Goal: Information Seeking & Learning: Learn about a topic

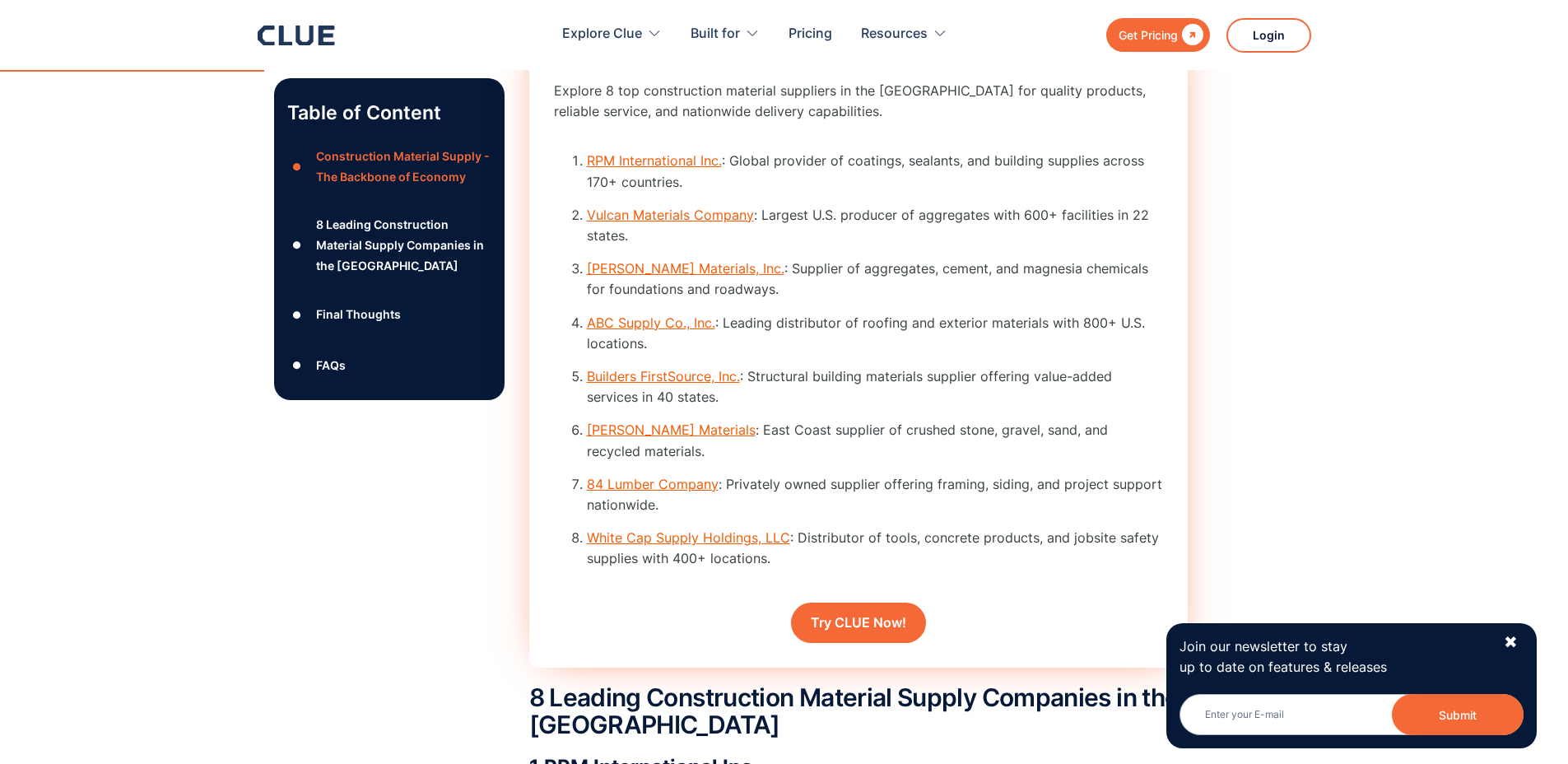
scroll to position [2213, 0]
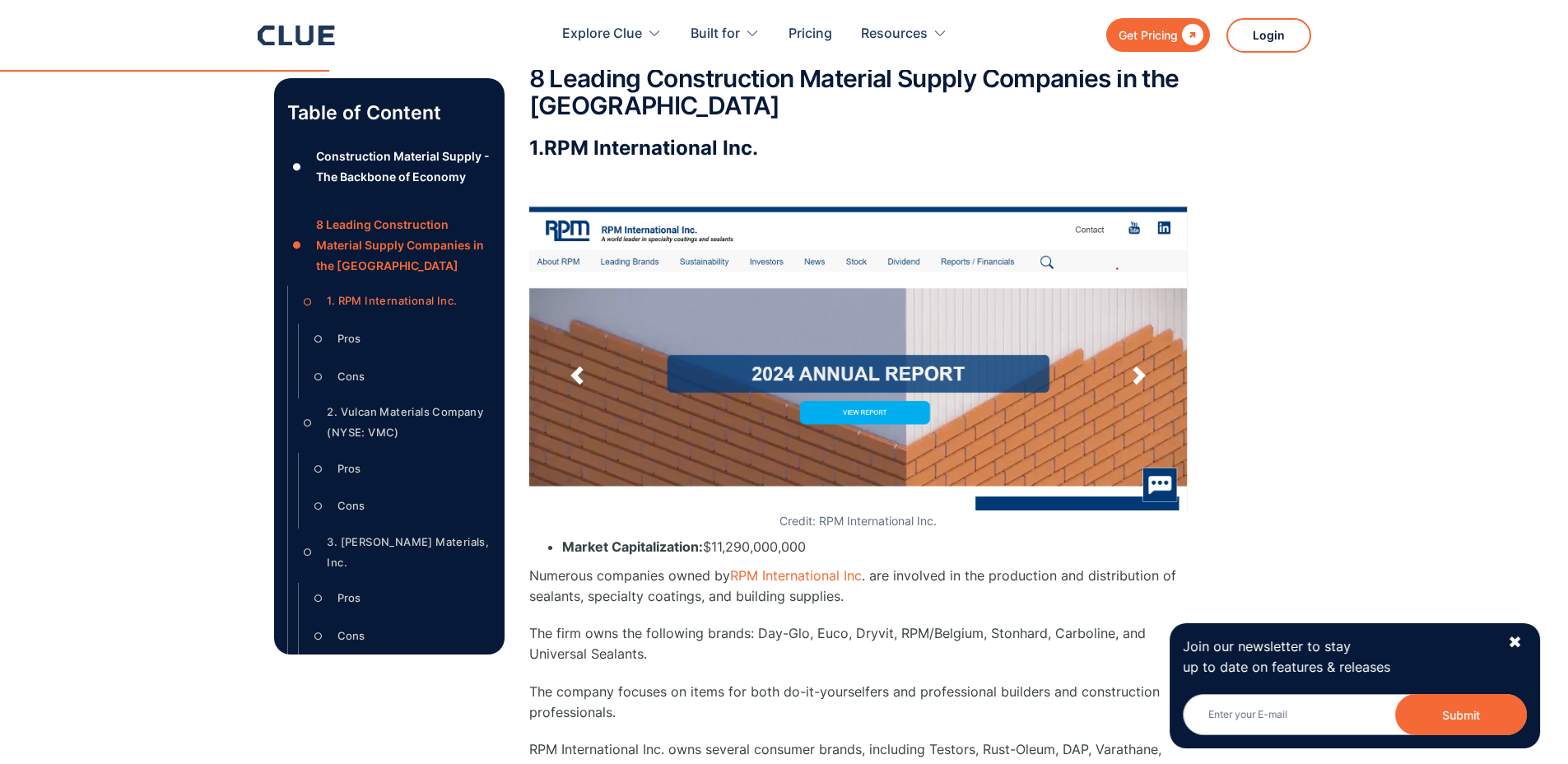
scroll to position [2906, 0]
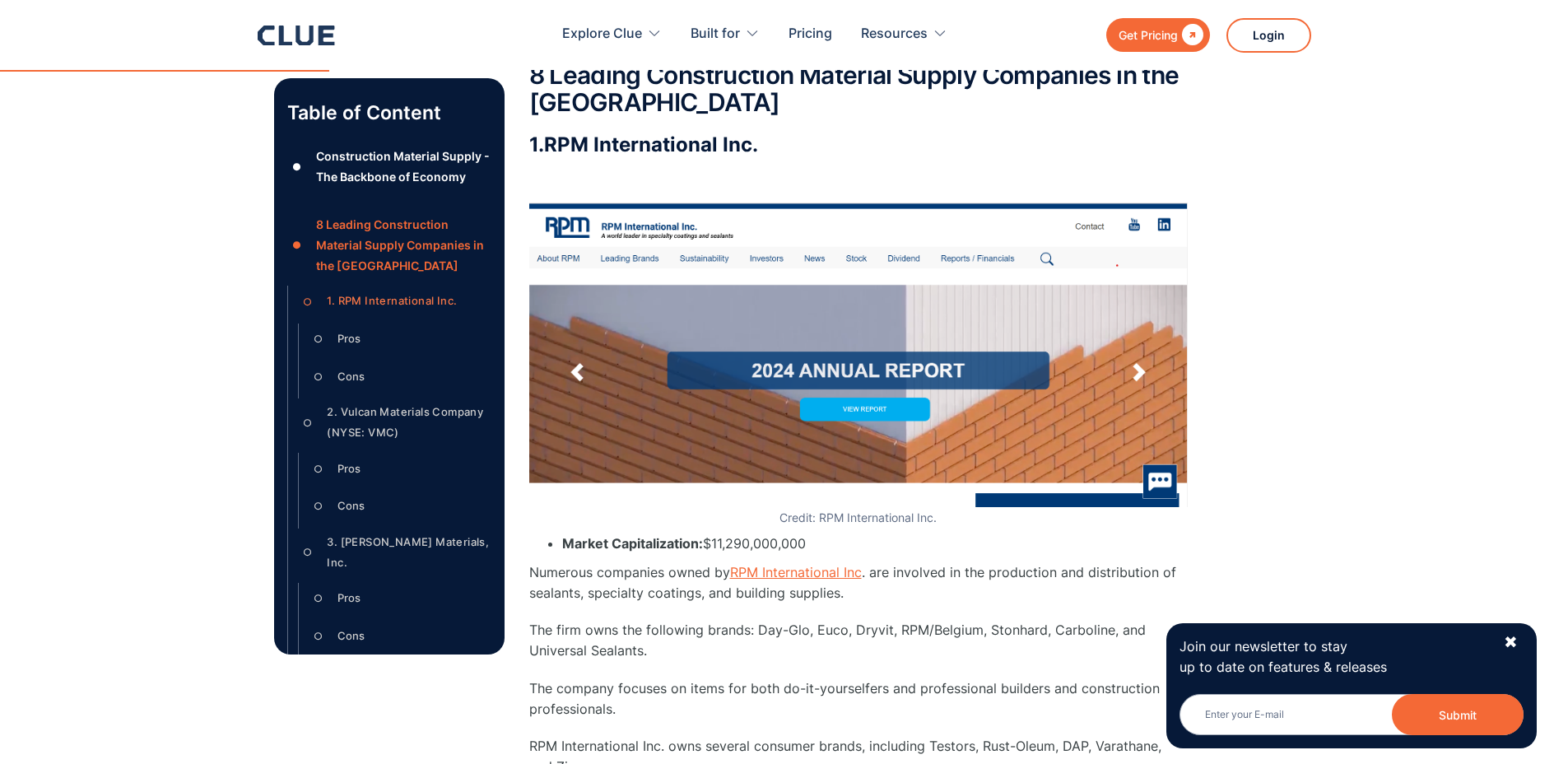
click at [799, 579] on link "RPM International Inc" at bounding box center [795, 572] width 131 height 17
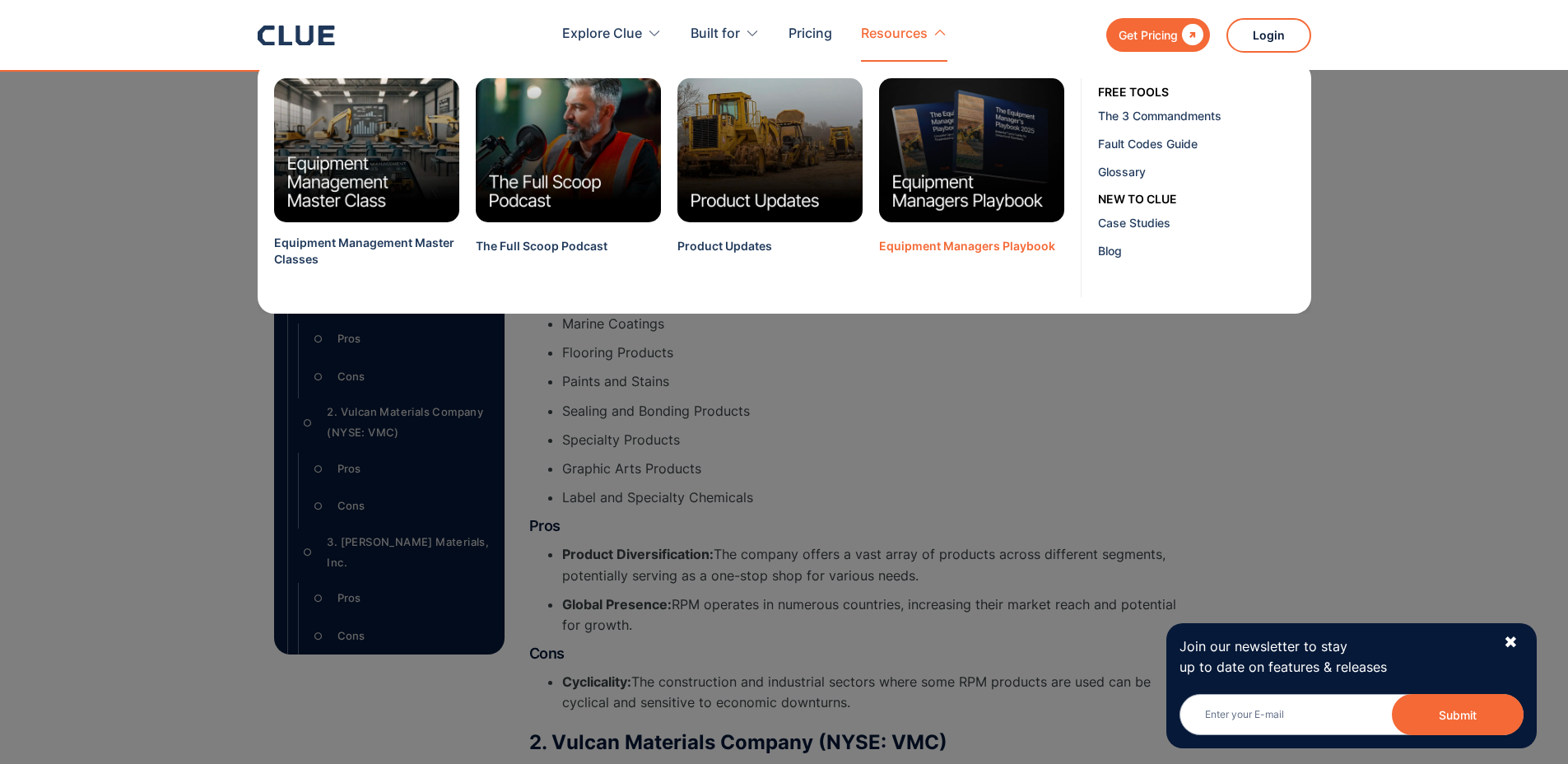
scroll to position [3751, 0]
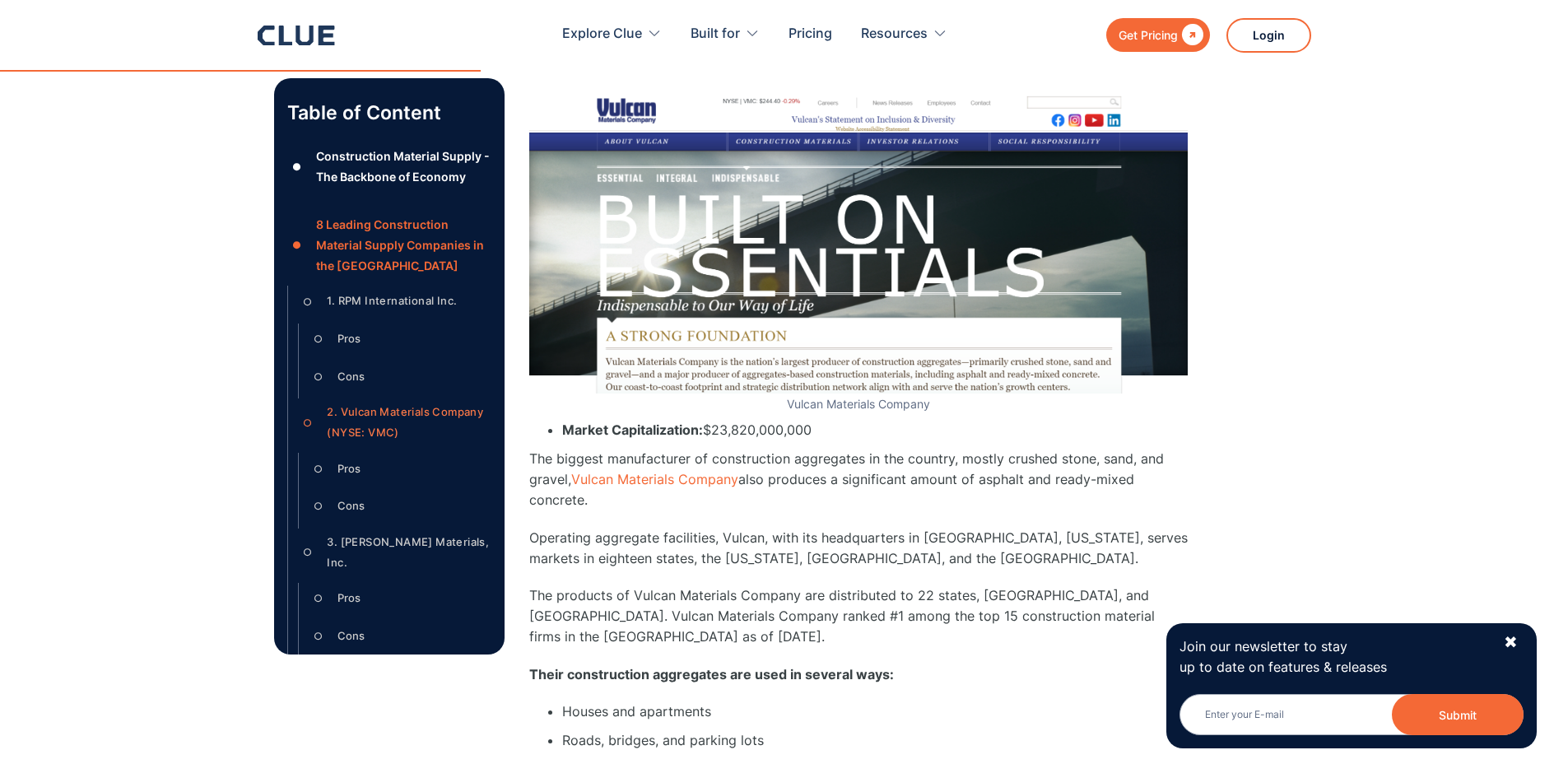
scroll to position [4576, 0]
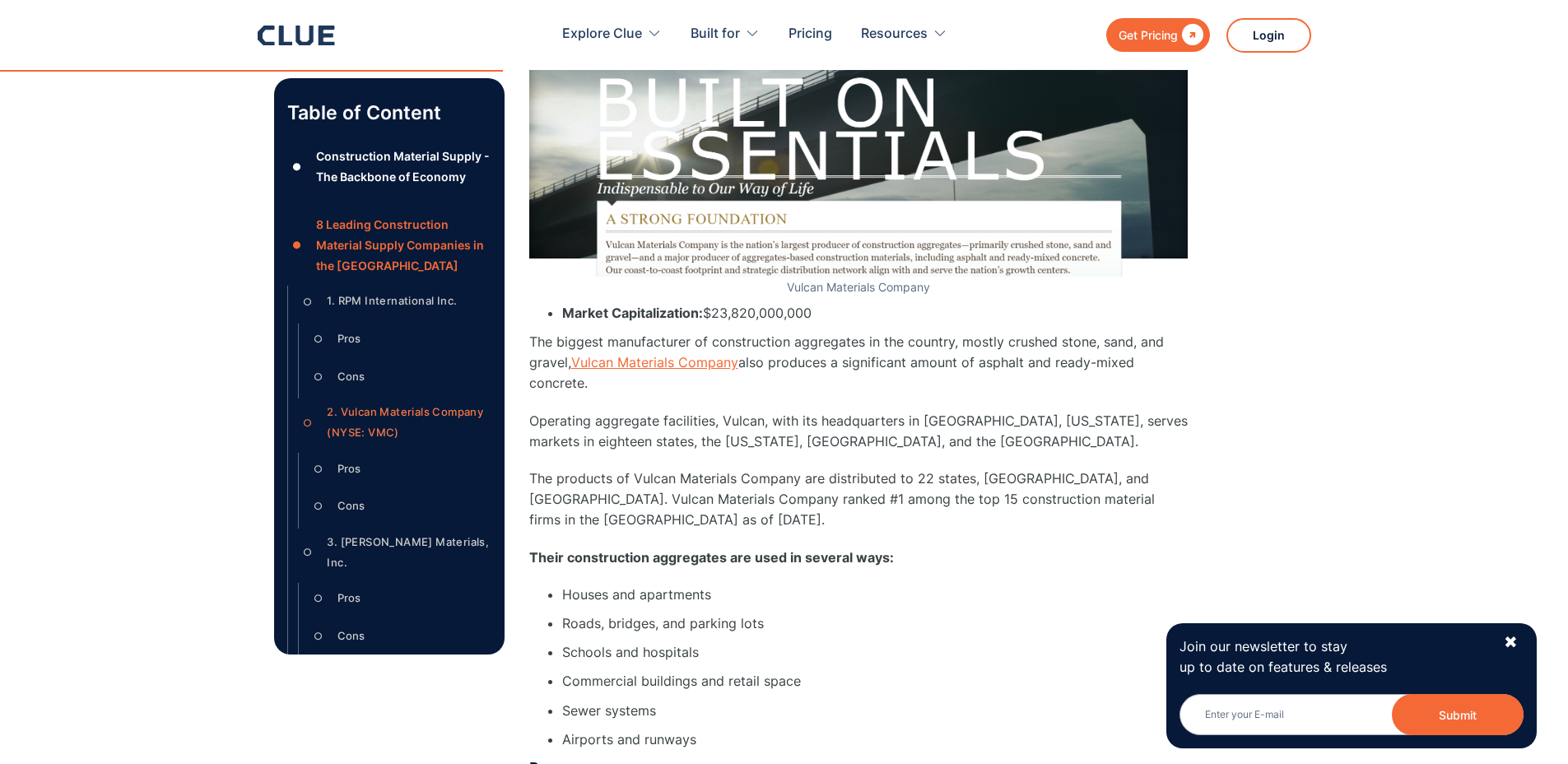
click at [698, 371] on link "Vulcan Materials Company" at bounding box center [654, 362] width 167 height 17
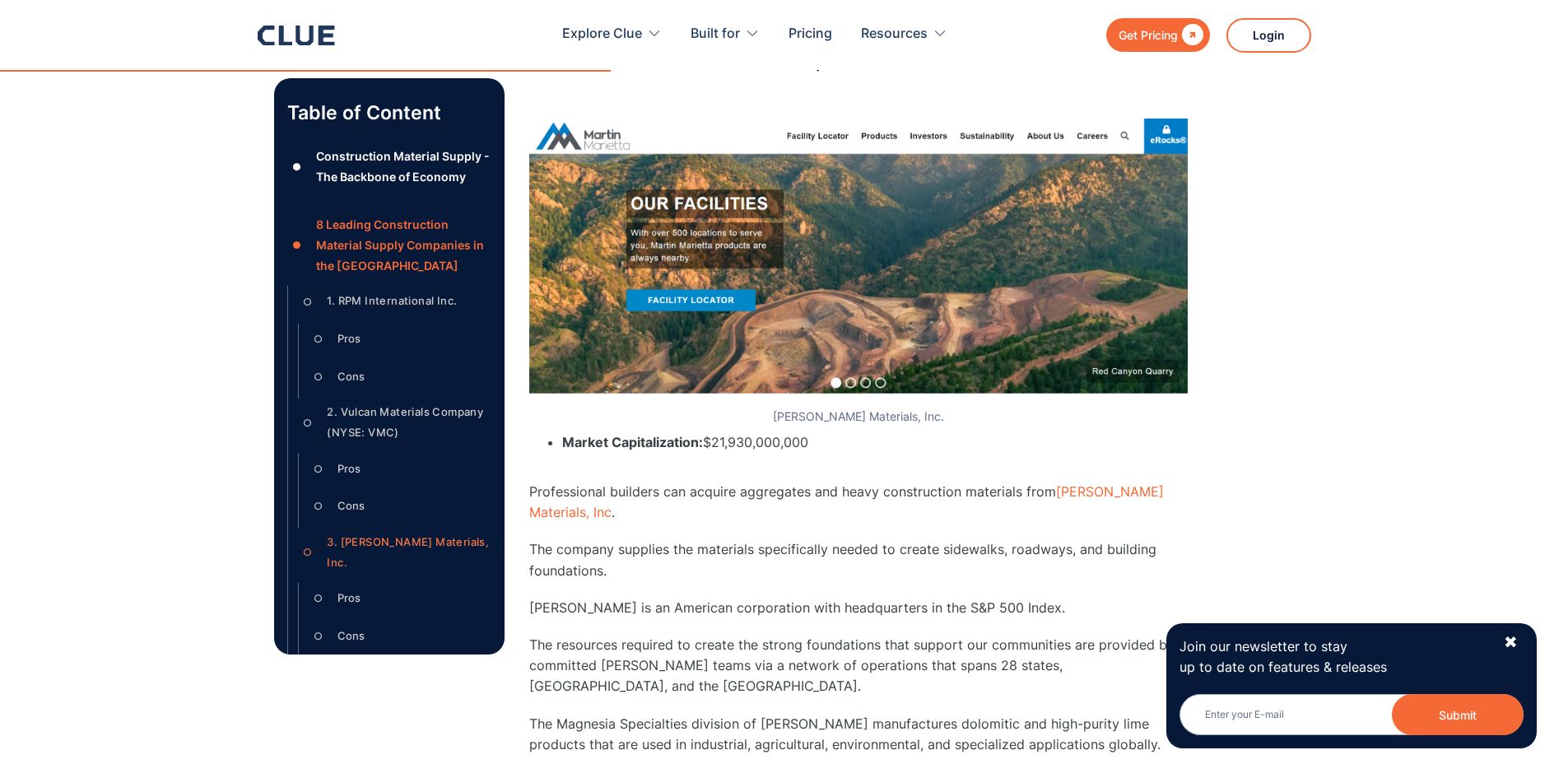
scroll to position [5629, 0]
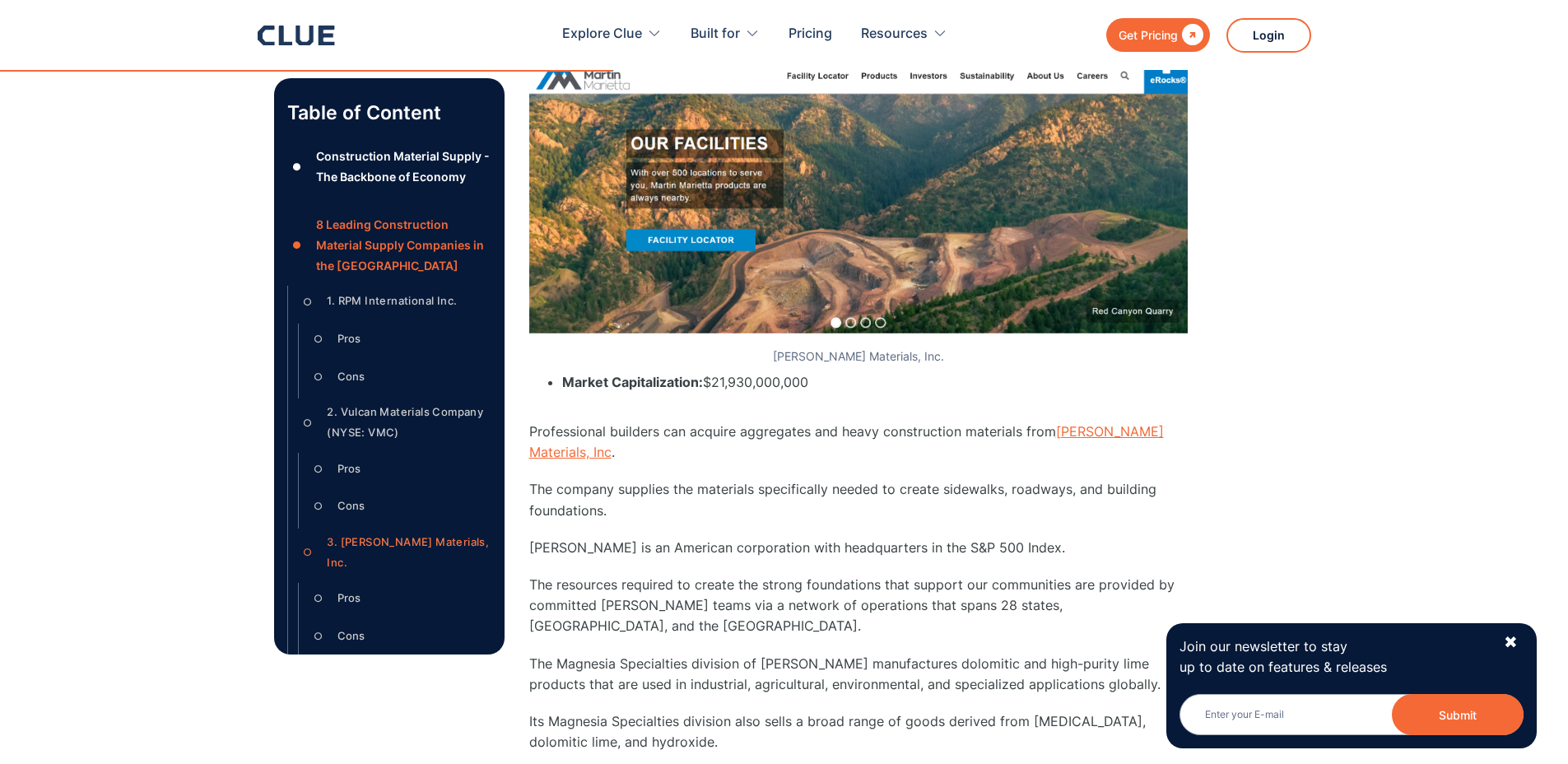
click at [1081, 423] on link "[PERSON_NAME] Materials, Inc" at bounding box center [846, 441] width 634 height 37
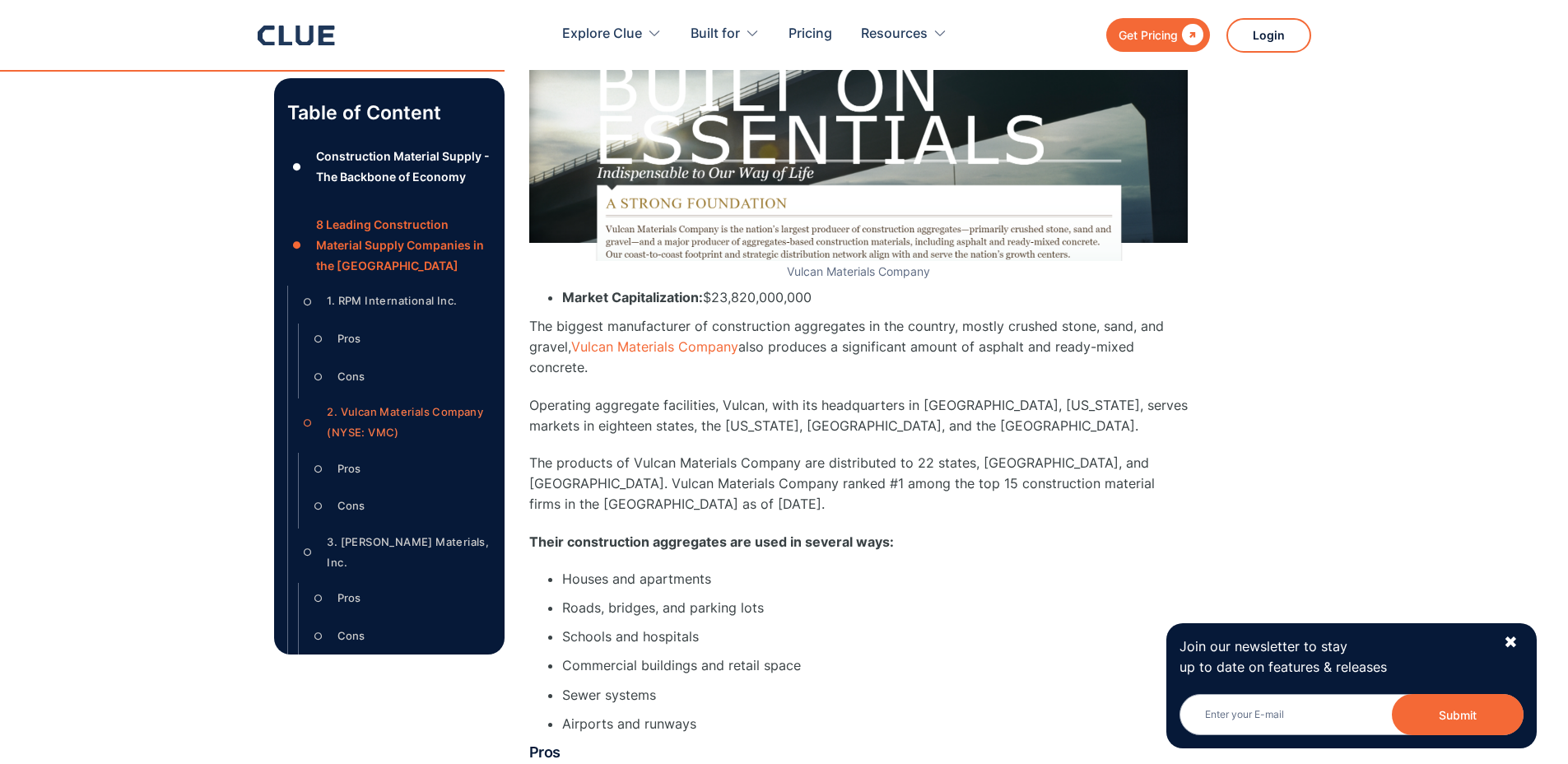
scroll to position [4593, 0]
click at [701, 353] on link "Vulcan Materials Company" at bounding box center [654, 345] width 167 height 17
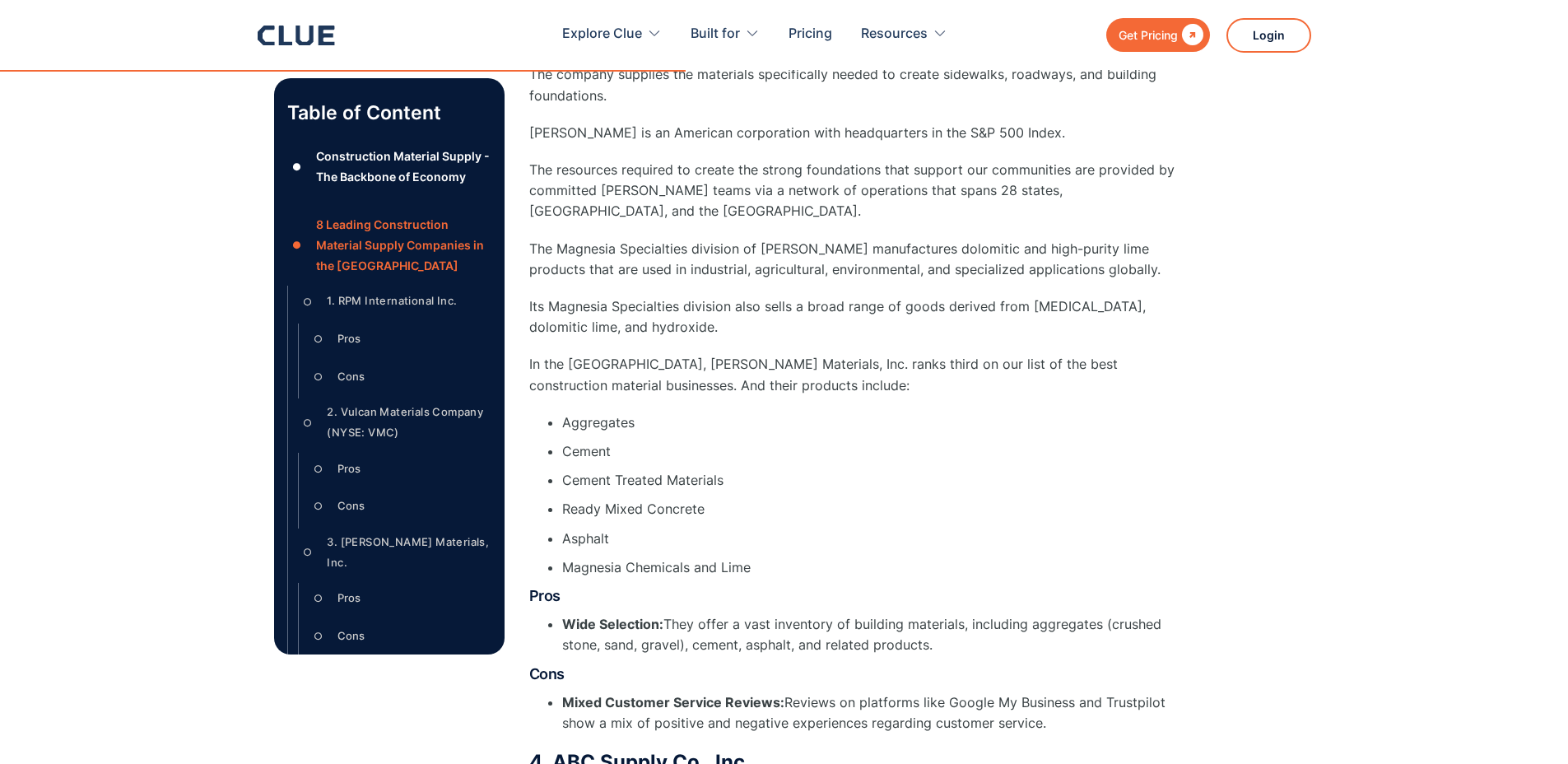
scroll to position [6082, 0]
